Goal: Task Accomplishment & Management: Use online tool/utility

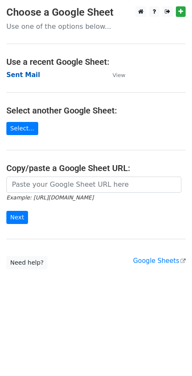
click at [26, 77] on strong "Sent Mail" at bounding box center [22, 75] width 33 height 8
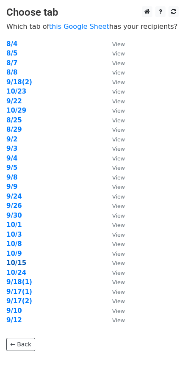
click at [22, 264] on strong "10/15" at bounding box center [16, 263] width 20 height 8
